Goal: Participate in discussion: Engage in conversation with other users on a specific topic

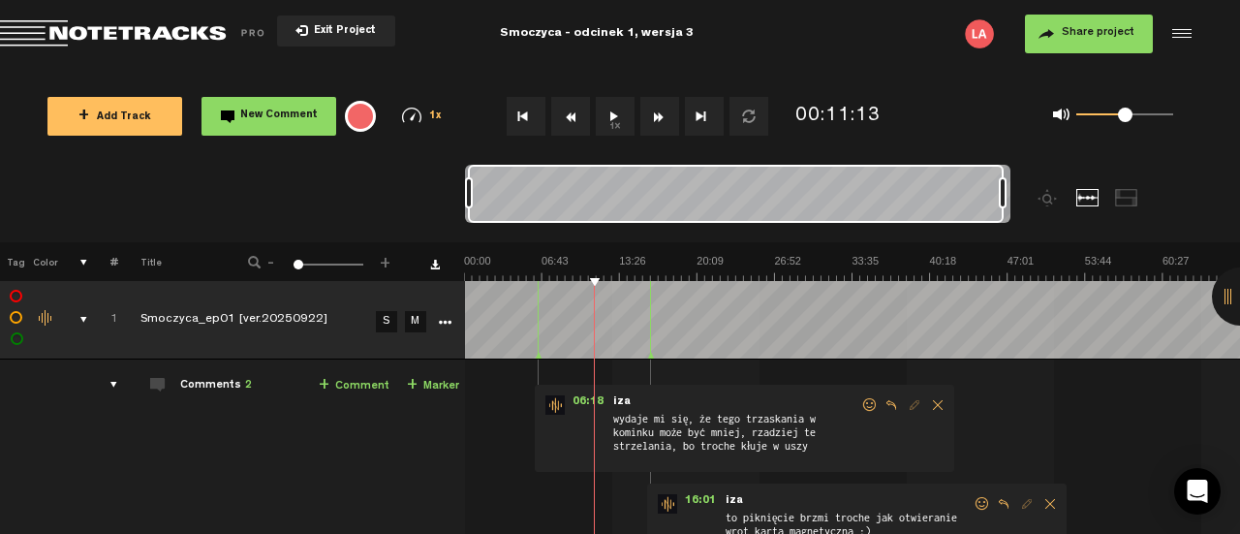
click at [464, 268] on img at bounding box center [852, 267] width 776 height 27
click at [541, 266] on img at bounding box center [852, 267] width 776 height 27
click at [619, 269] on img at bounding box center [852, 267] width 776 height 27
click at [756, 277] on img at bounding box center [852, 267] width 776 height 27
click at [1012, 387] on div "06:18 - • : "wydaje mi się, że tego trzaskania w kominku może być mniej, rzadzi…" at bounding box center [854, 497] width 773 height 244
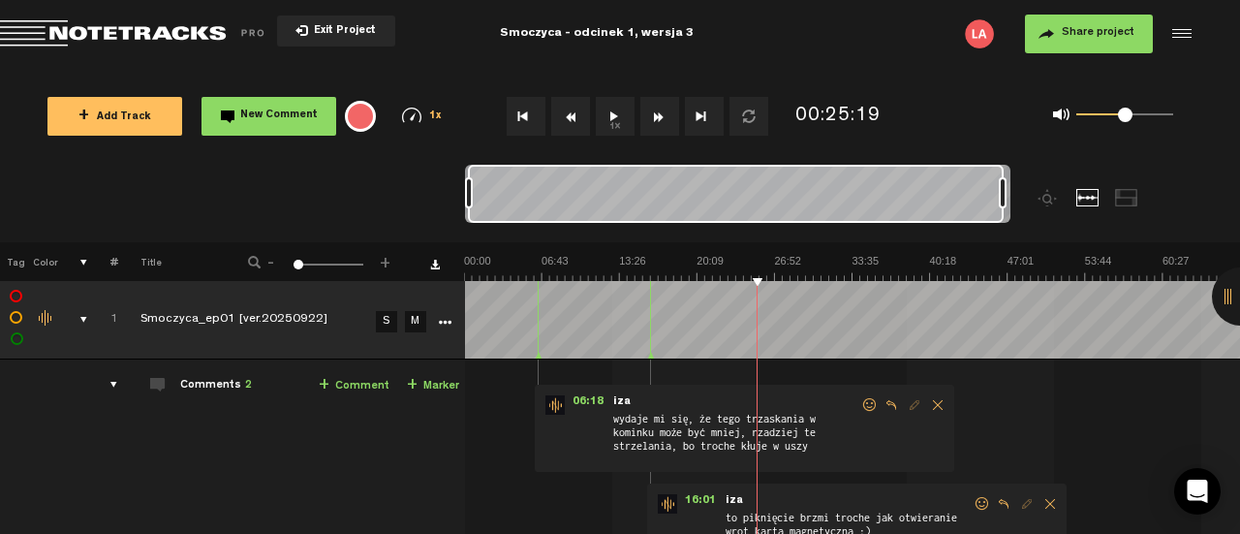
click at [700, 273] on img at bounding box center [852, 267] width 776 height 27
click at [774, 275] on img at bounding box center [852, 267] width 776 height 27
click at [850, 272] on img at bounding box center [852, 267] width 776 height 27
click at [930, 272] on img at bounding box center [852, 267] width 776 height 27
click at [1008, 272] on img at bounding box center [852, 267] width 776 height 27
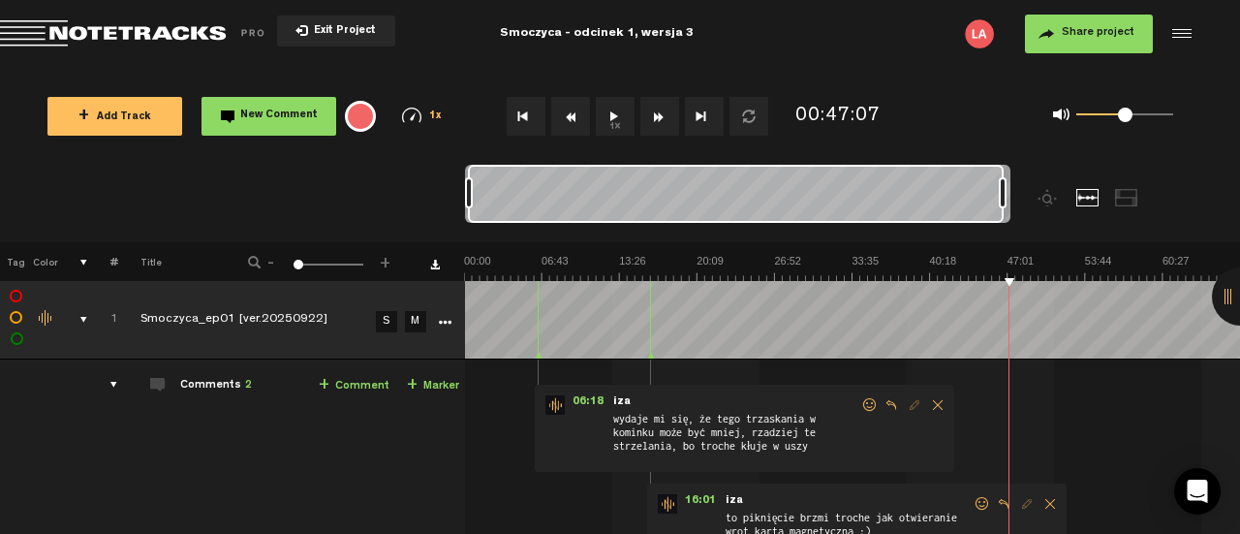
click at [618, 276] on img at bounding box center [852, 267] width 776 height 27
click at [696, 273] on img at bounding box center [852, 267] width 776 height 27
click at [775, 278] on img at bounding box center [852, 267] width 776 height 27
click at [853, 273] on img at bounding box center [852, 267] width 776 height 27
click at [1037, 414] on div "06:18 - • : "wydaje mi się, że tego trzaskania w kominku może być mniej, rzadzi…" at bounding box center [854, 497] width 773 height 244
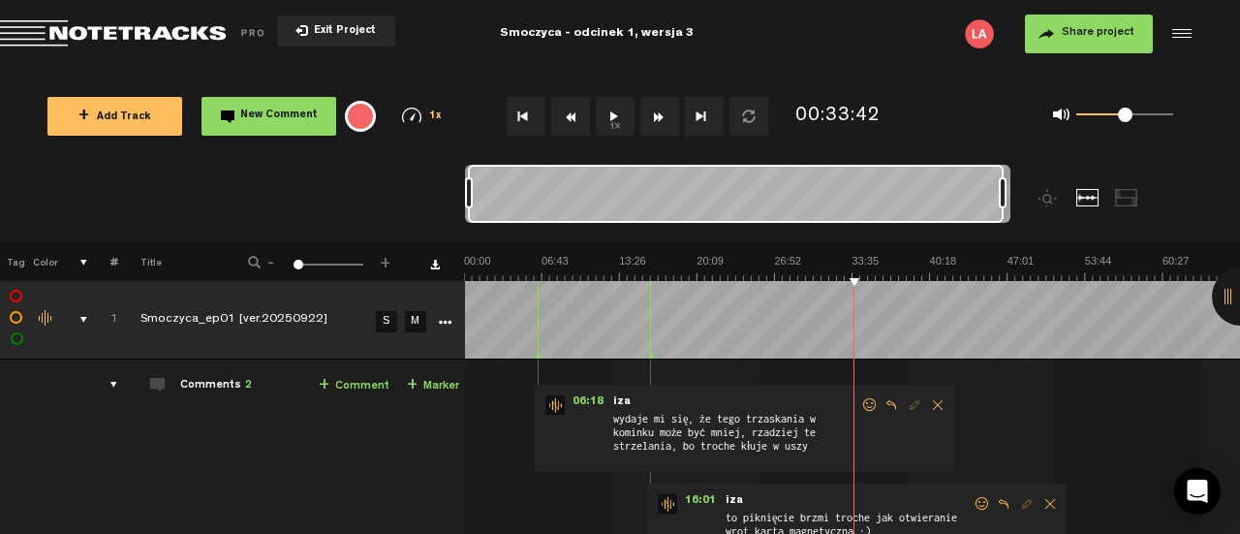
click at [930, 276] on img at bounding box center [852, 267] width 776 height 27
click at [1006, 280] on img at bounding box center [852, 267] width 776 height 27
click at [1087, 276] on img at bounding box center [852, 267] width 776 height 27
click at [1165, 273] on img at bounding box center [852, 267] width 776 height 27
click at [1013, 420] on div "06:18 - • : "wydaje mi się, że tego trzaskania w kominku może być mniej, rzadzi…" at bounding box center [854, 497] width 773 height 244
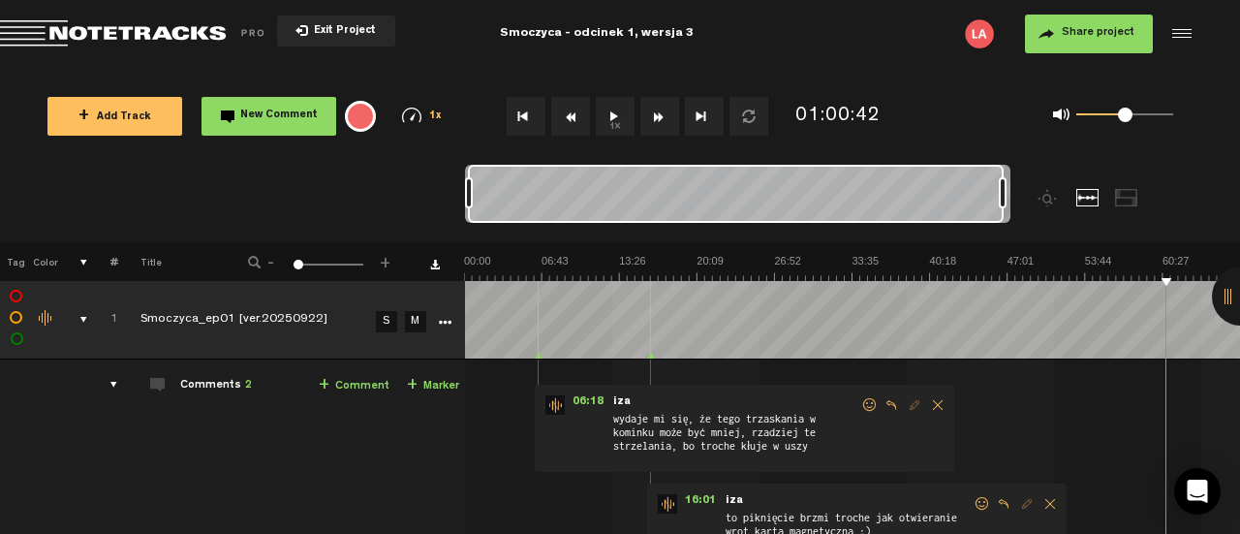
click at [1013, 420] on div "06:18 - • : "wydaje mi się, że tego trzaskania w kominku może być mniej, rzadzi…" at bounding box center [854, 497] width 773 height 244
click at [853, 274] on img at bounding box center [852, 267] width 776 height 27
click at [1035, 427] on div "06:18 - • : "wydaje mi się, że tego trzaskania w kominku może być mniej, rzadzi…" at bounding box center [854, 497] width 773 height 244
